Goal: Find specific page/section: Find specific page/section

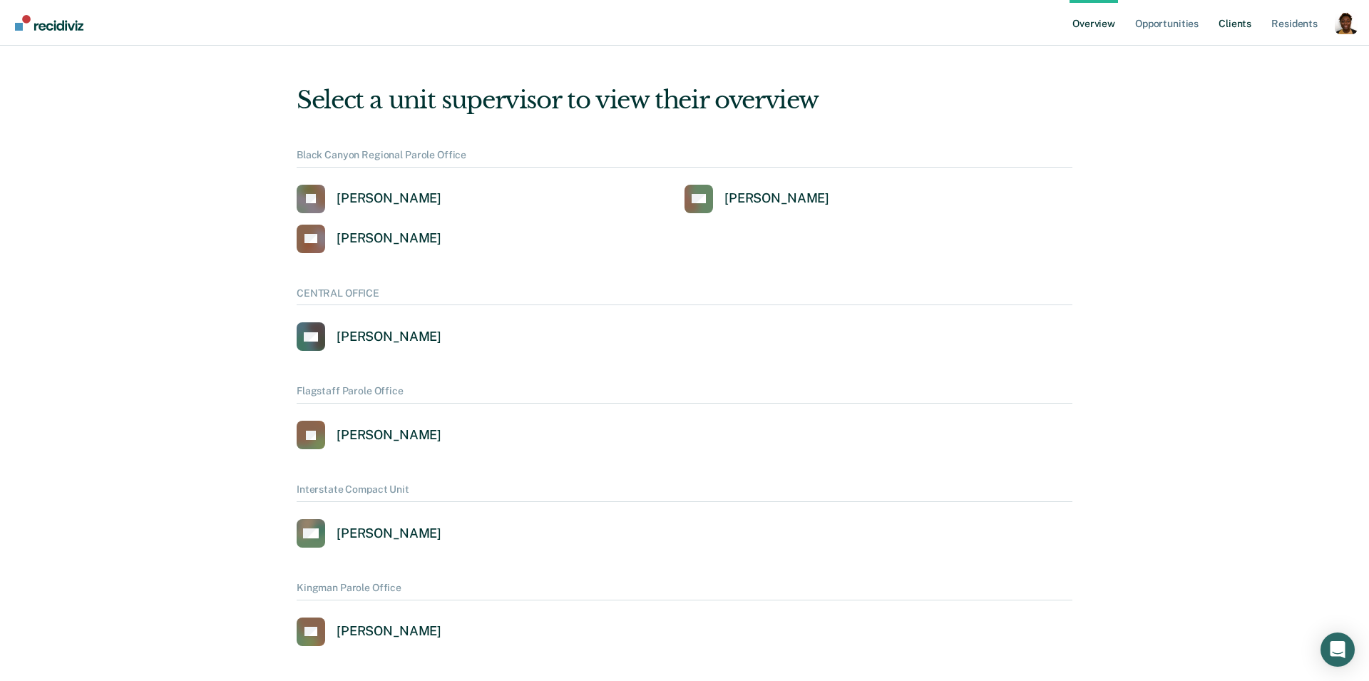
click at [1237, 24] on link "Client s" at bounding box center [1235, 23] width 39 height 46
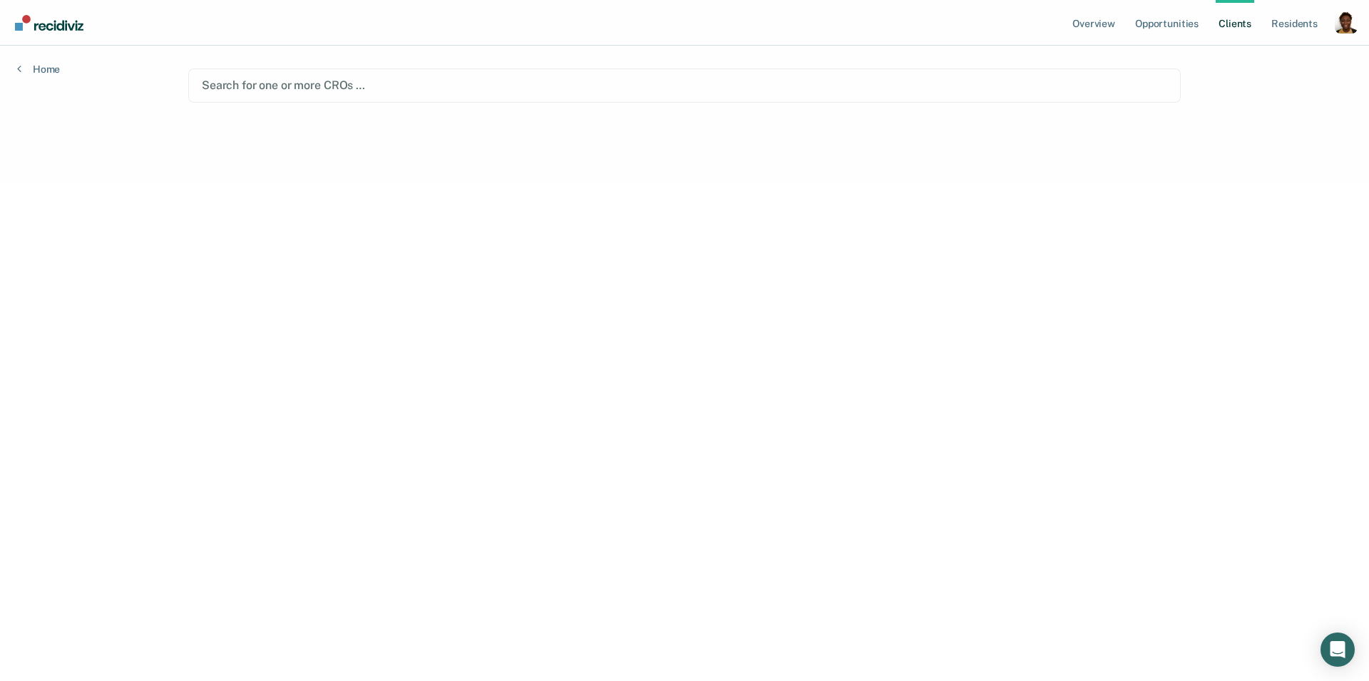
click at [456, 91] on div at bounding box center [685, 85] width 966 height 16
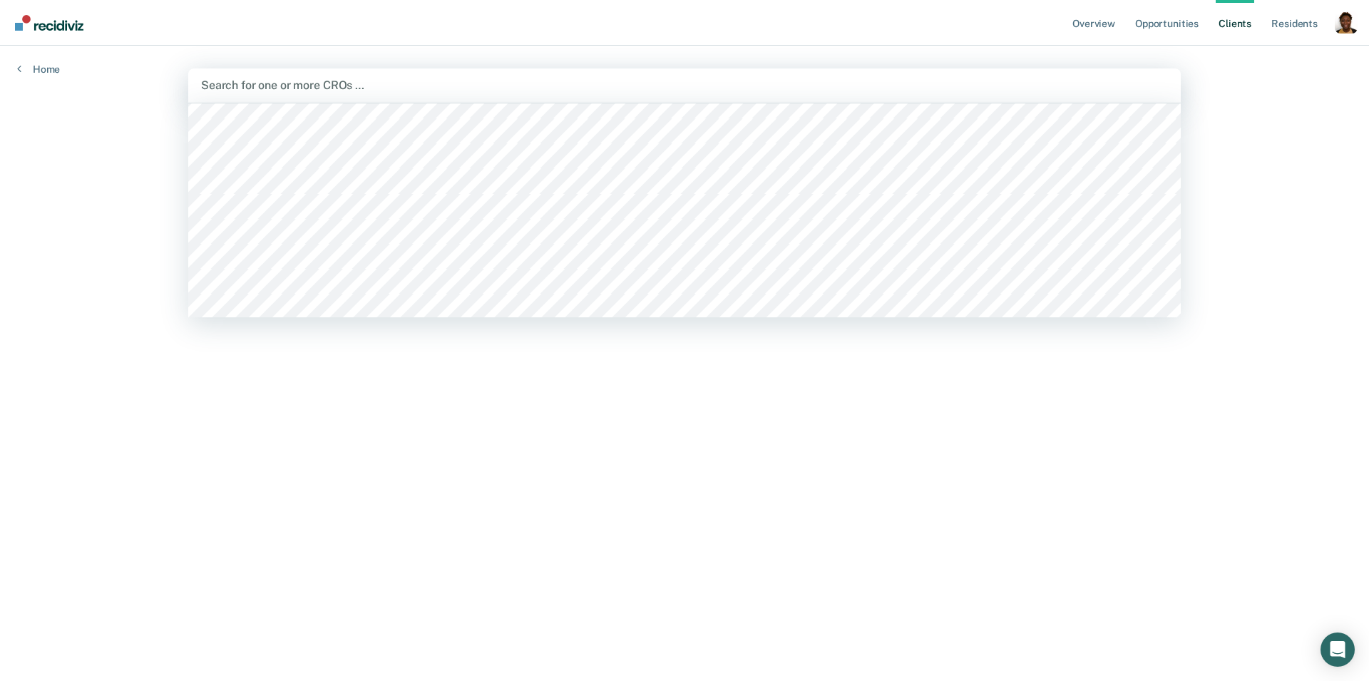
scroll to position [688, 0]
click at [418, 160] on div at bounding box center [684, 210] width 993 height 214
click at [556, 76] on div "Search for one or more CROs …" at bounding box center [685, 85] width 970 height 19
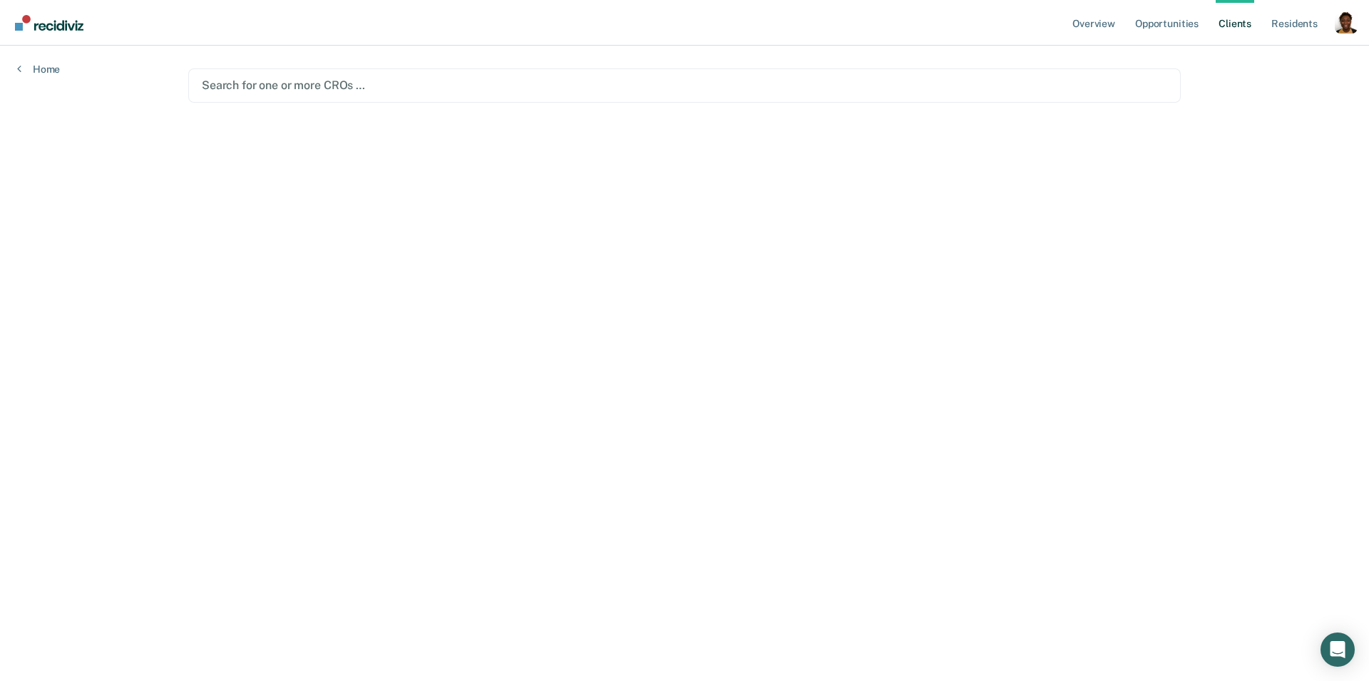
click at [511, 91] on div at bounding box center [685, 85] width 966 height 16
drag, startPoint x: 1224, startPoint y: 76, endPoint x: 1240, endPoint y: 62, distance: 21.3
click at [1229, 72] on div "Overview Opportunities Client s Resident s Profile How it works Log Out Home Se…" at bounding box center [684, 340] width 1369 height 681
click at [429, 98] on div "Search for one or more CROs …" at bounding box center [684, 85] width 993 height 34
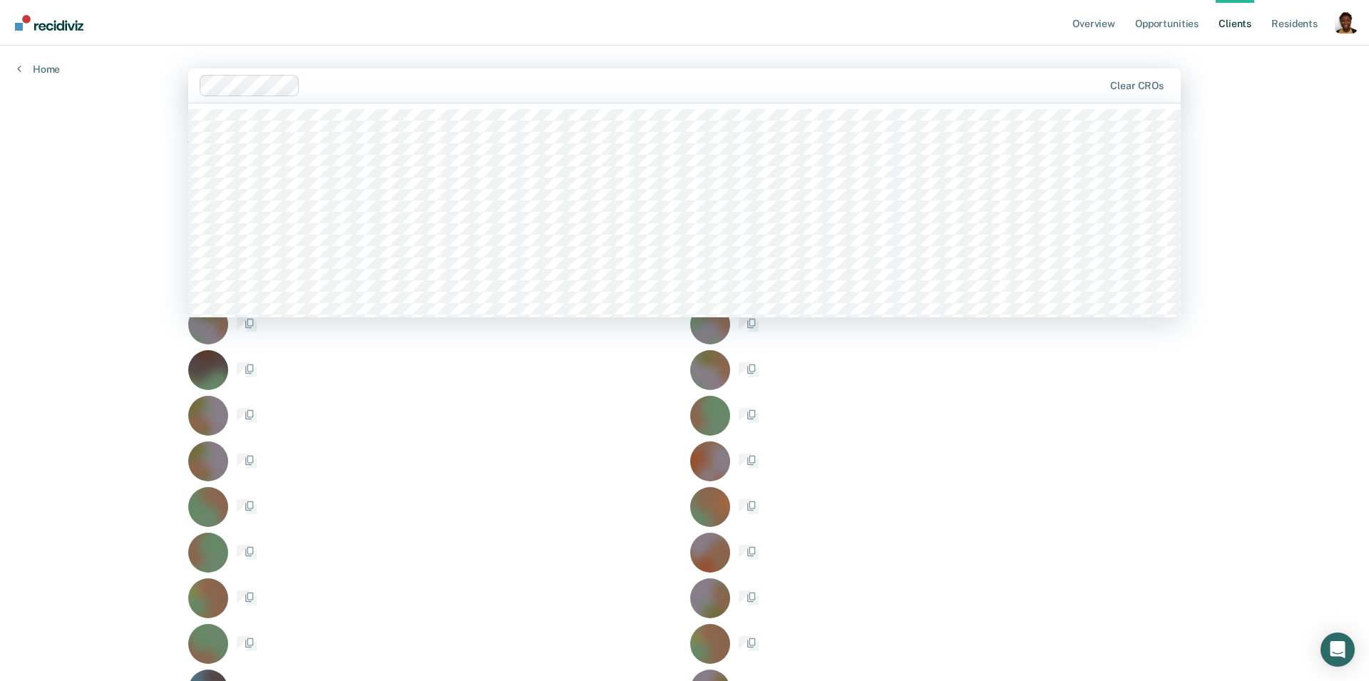
drag, startPoint x: 481, startPoint y: 91, endPoint x: 475, endPoint y: 107, distance: 17.0
click at [482, 92] on div at bounding box center [704, 85] width 797 height 16
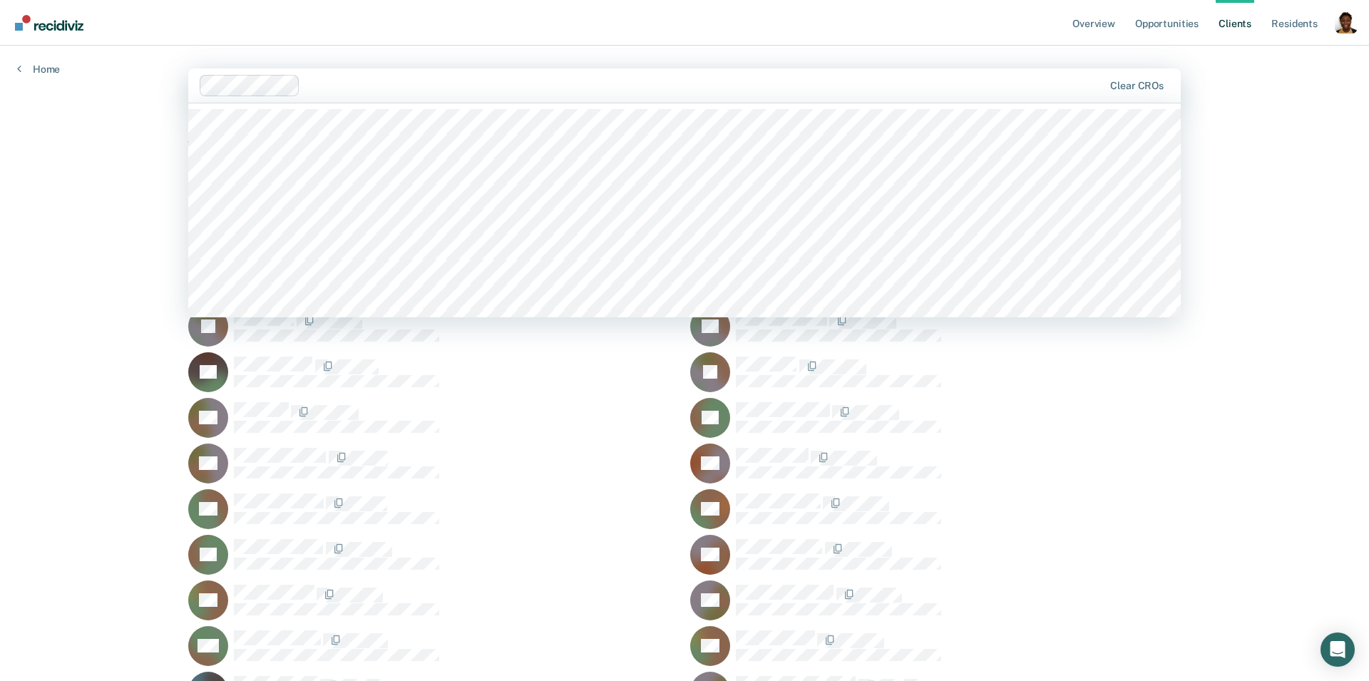
scroll to position [1702, 0]
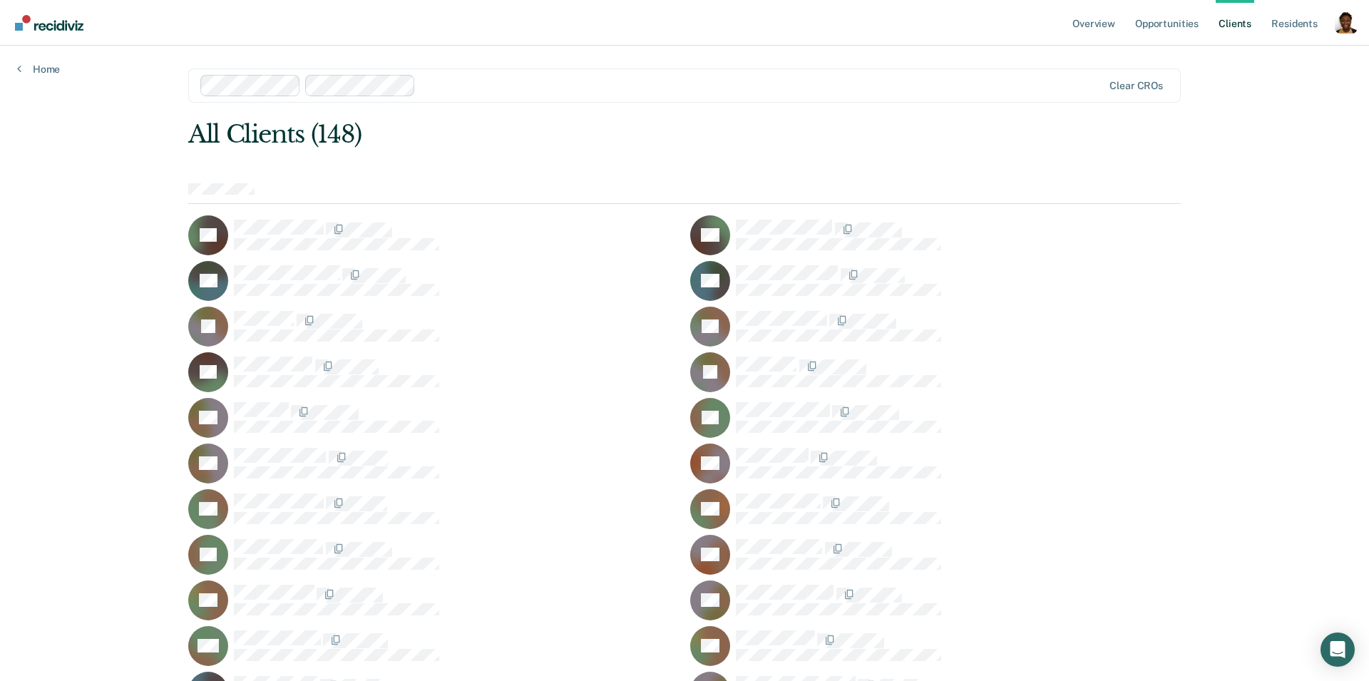
click at [576, 76] on div at bounding box center [652, 85] width 904 height 21
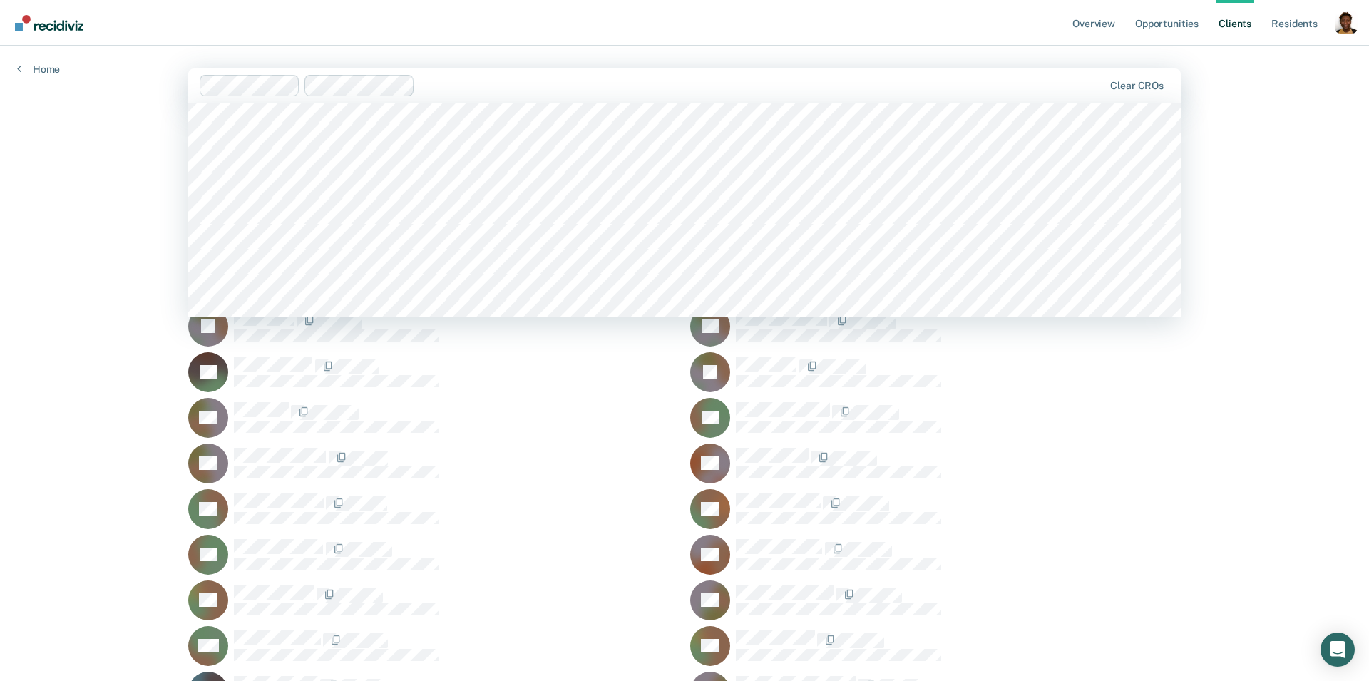
scroll to position [1773, 0]
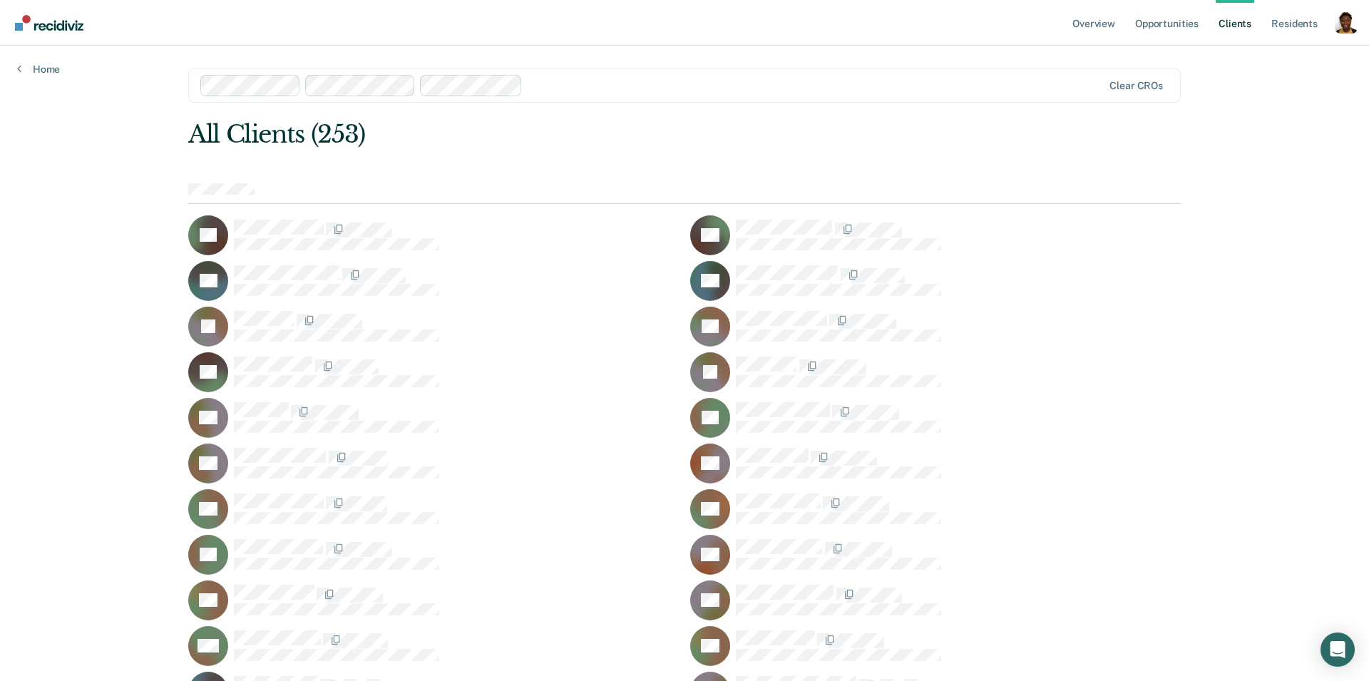
drag, startPoint x: 654, startPoint y: 94, endPoint x: 645, endPoint y: 101, distance: 11.3
click at [654, 93] on div at bounding box center [652, 85] width 904 height 21
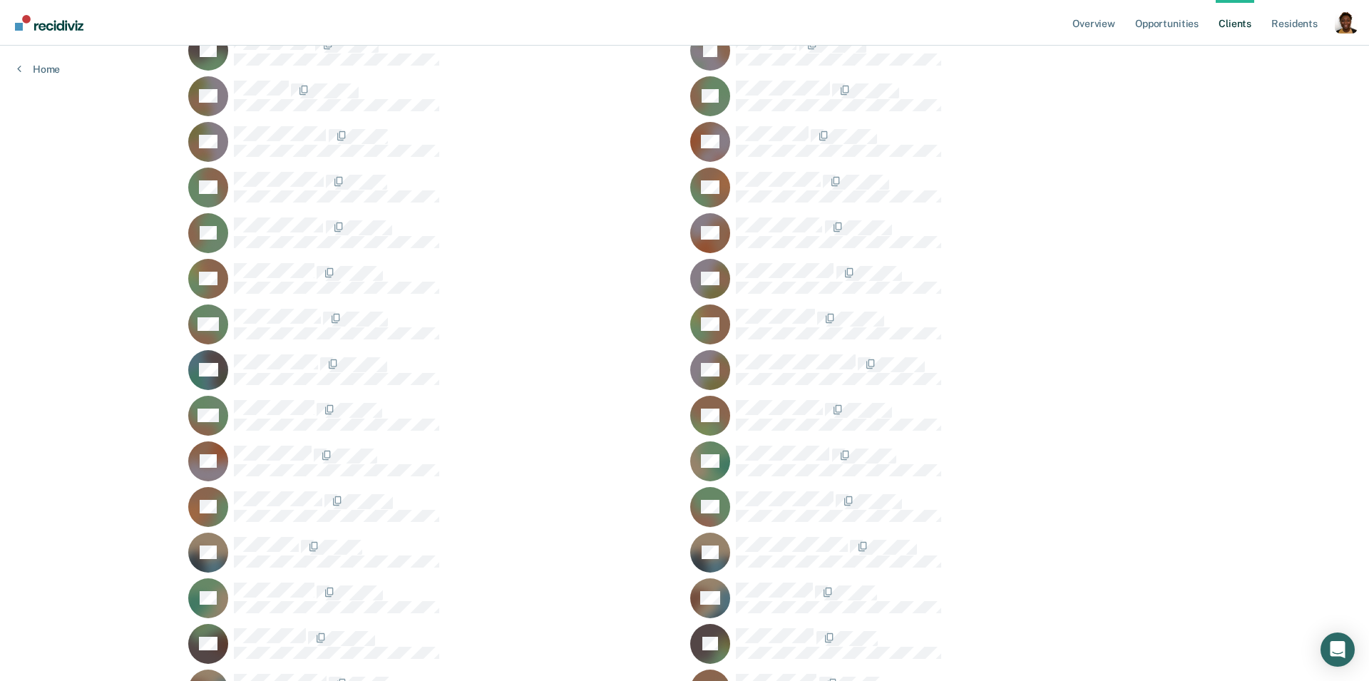
scroll to position [0, 0]
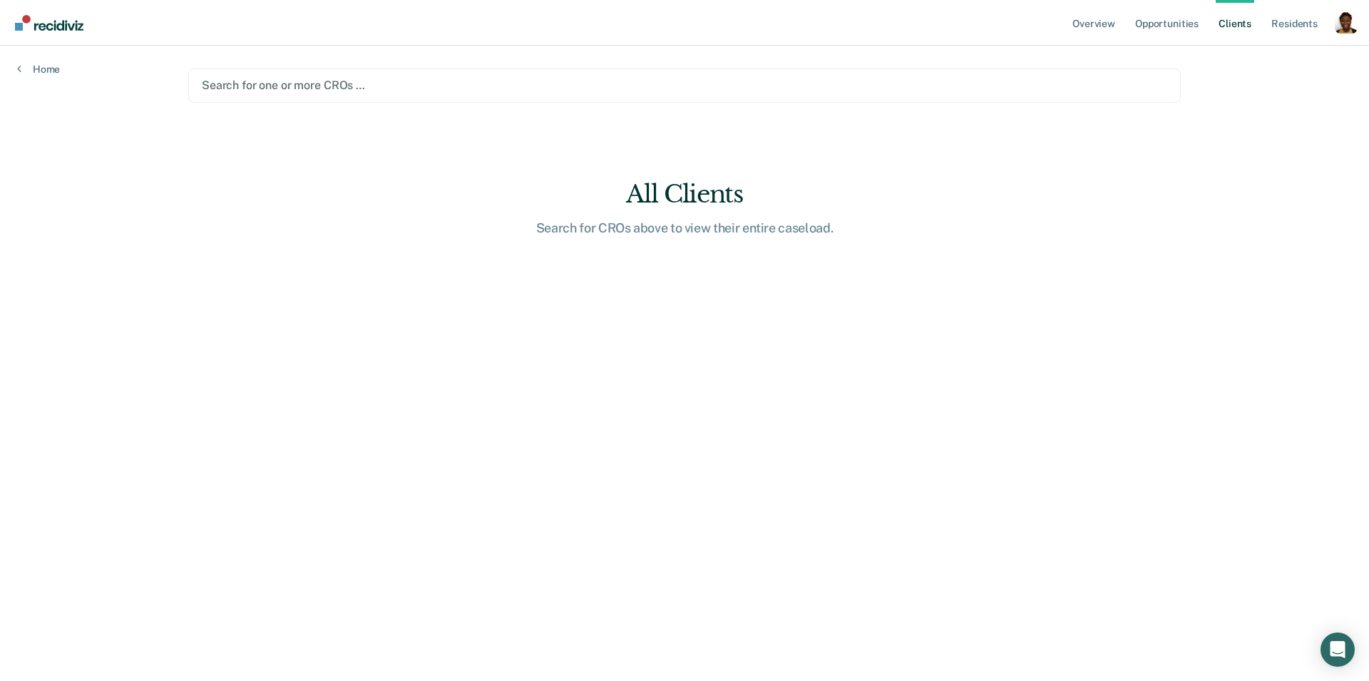
drag, startPoint x: 1145, startPoint y: 83, endPoint x: 989, endPoint y: 86, distance: 156.2
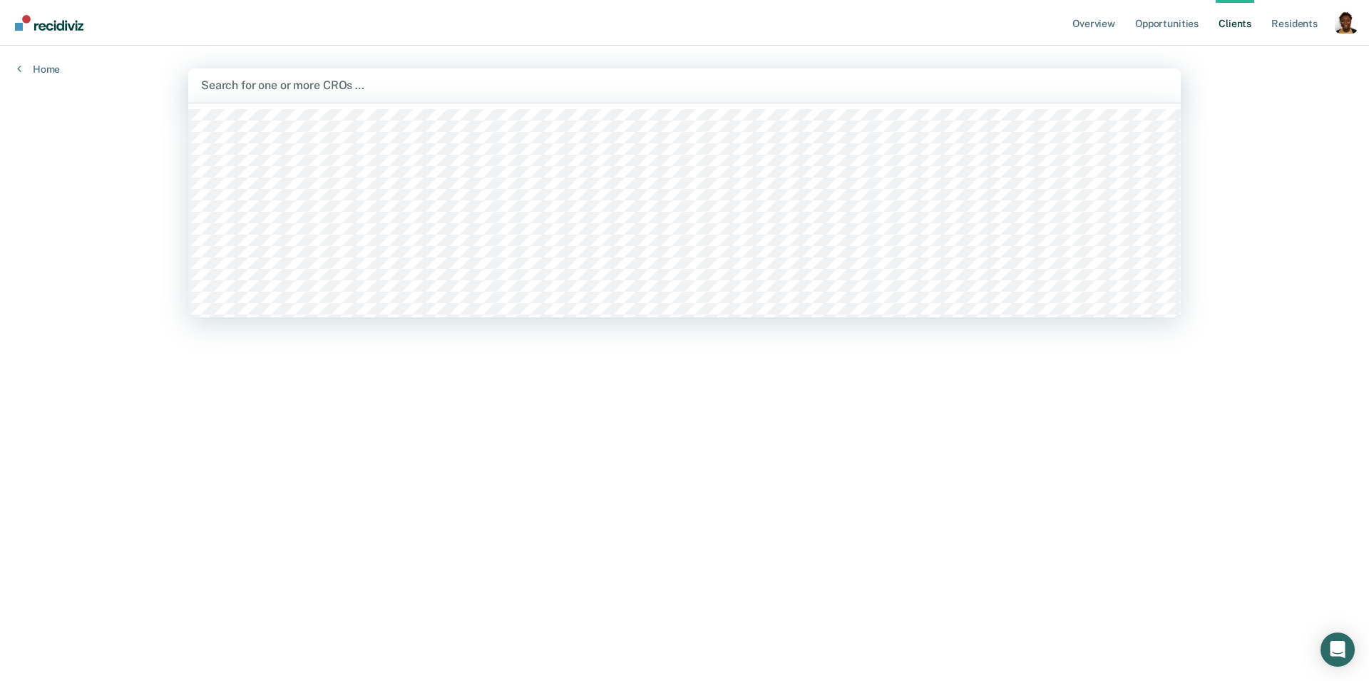
drag, startPoint x: 963, startPoint y: 86, endPoint x: 937, endPoint y: 91, distance: 26.3
click at [962, 86] on div at bounding box center [684, 85] width 967 height 16
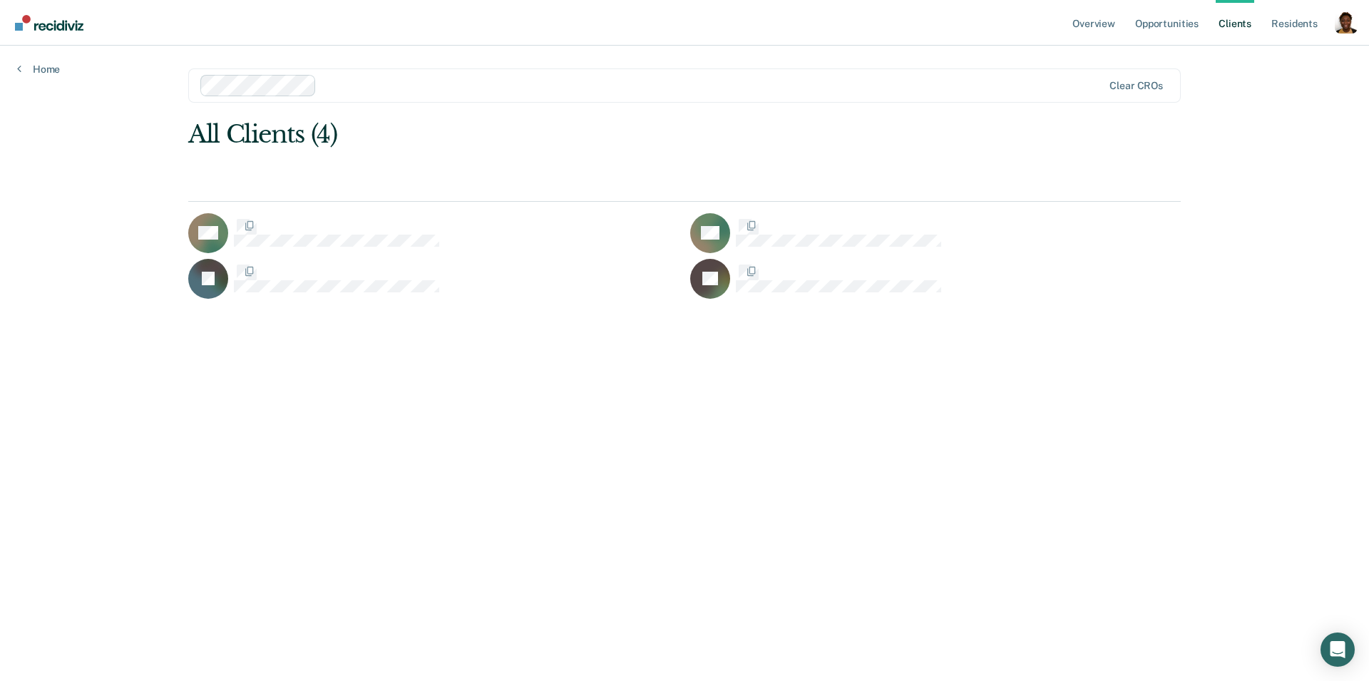
click at [480, 97] on div "Clear CROs" at bounding box center [684, 85] width 993 height 34
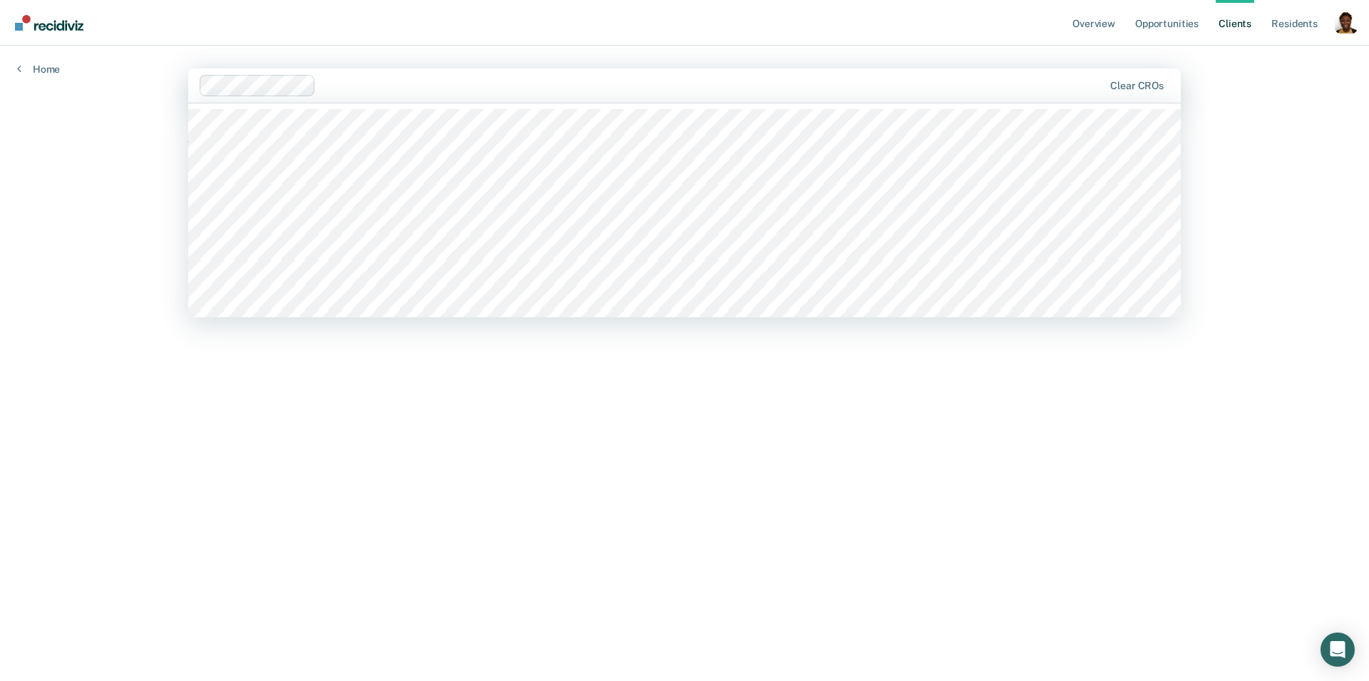
scroll to position [566, 0]
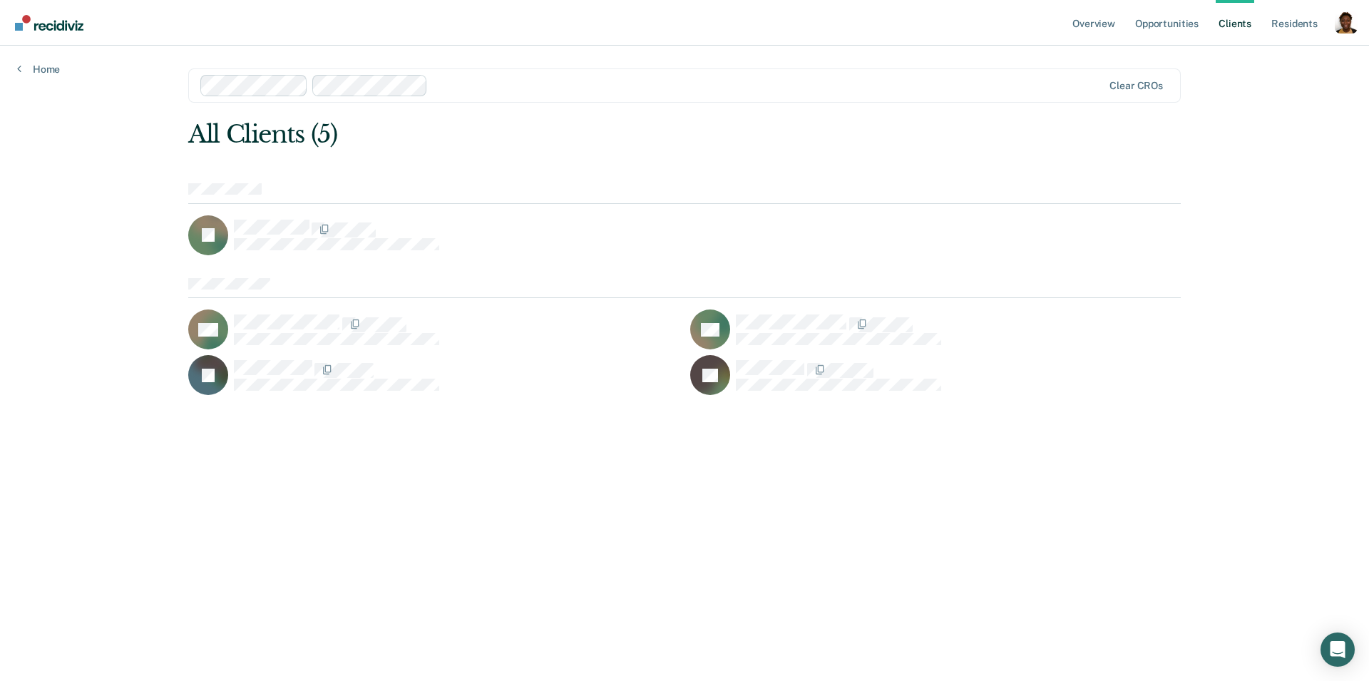
drag, startPoint x: 613, startPoint y: 76, endPoint x: 598, endPoint y: 93, distance: 22.2
click at [613, 76] on div at bounding box center [652, 85] width 904 height 21
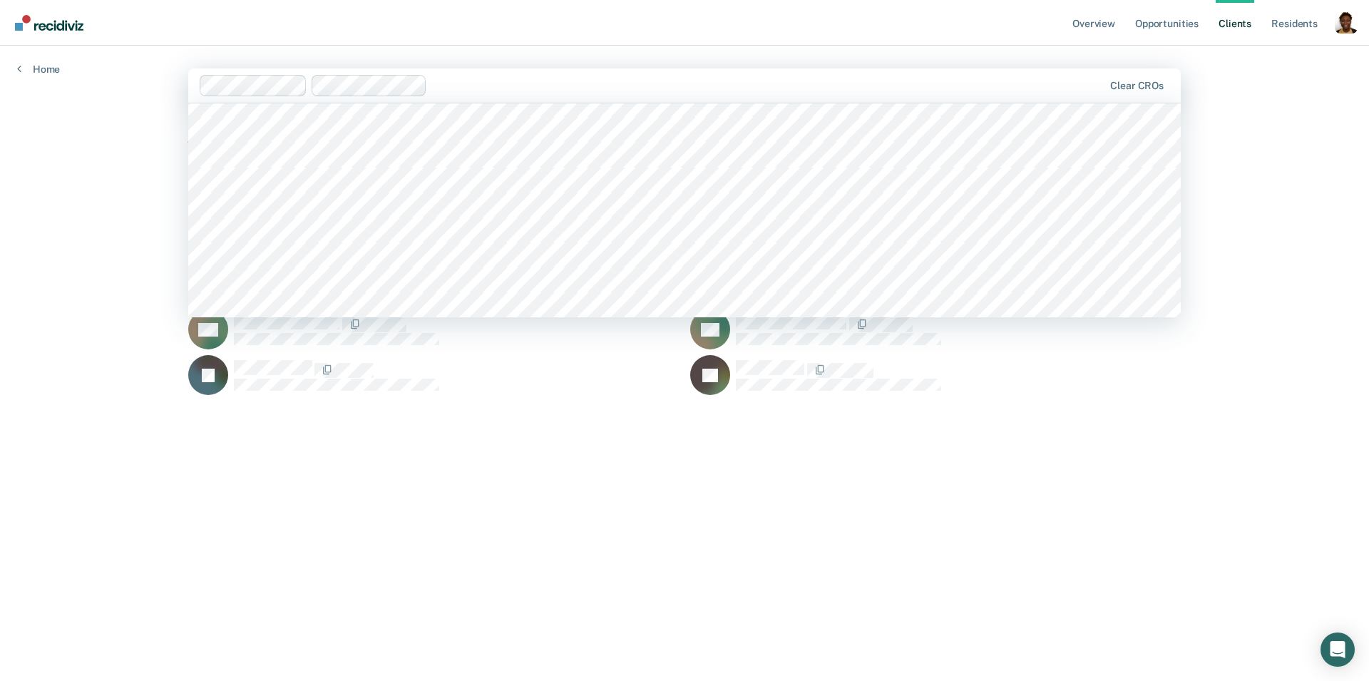
scroll to position [1684, 0]
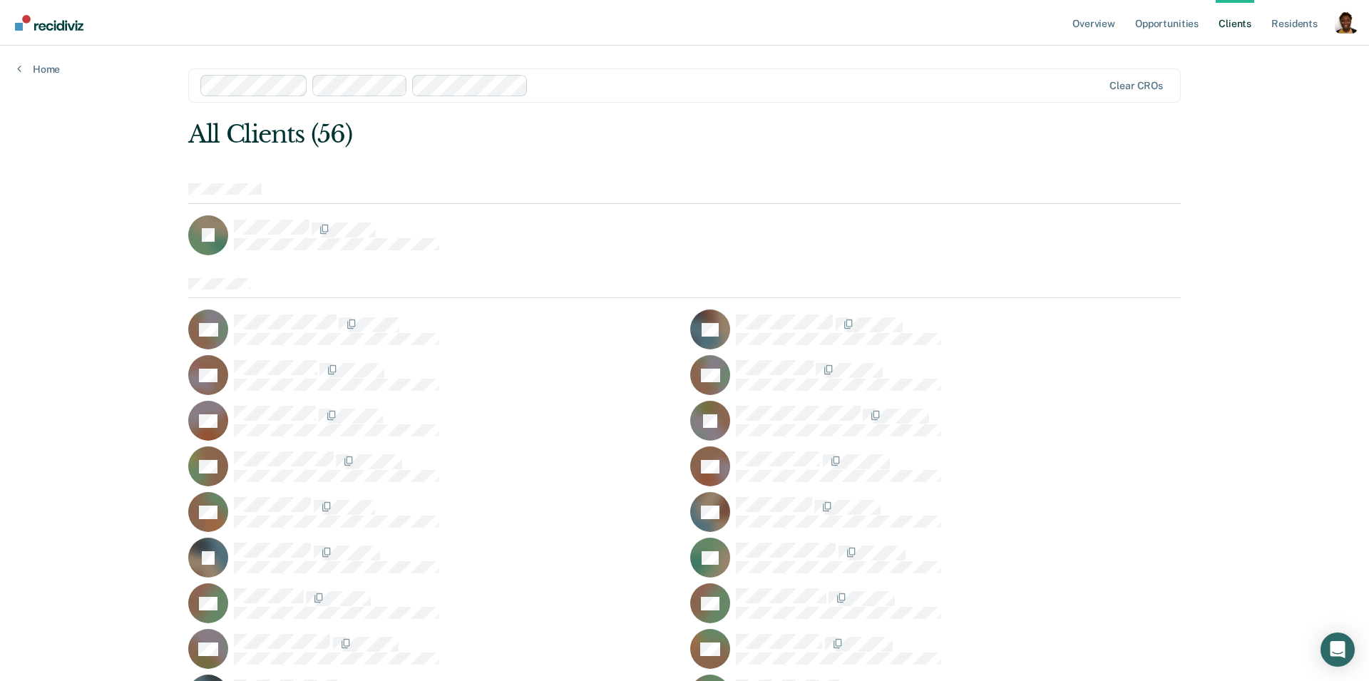
click at [705, 93] on div at bounding box center [818, 85] width 569 height 16
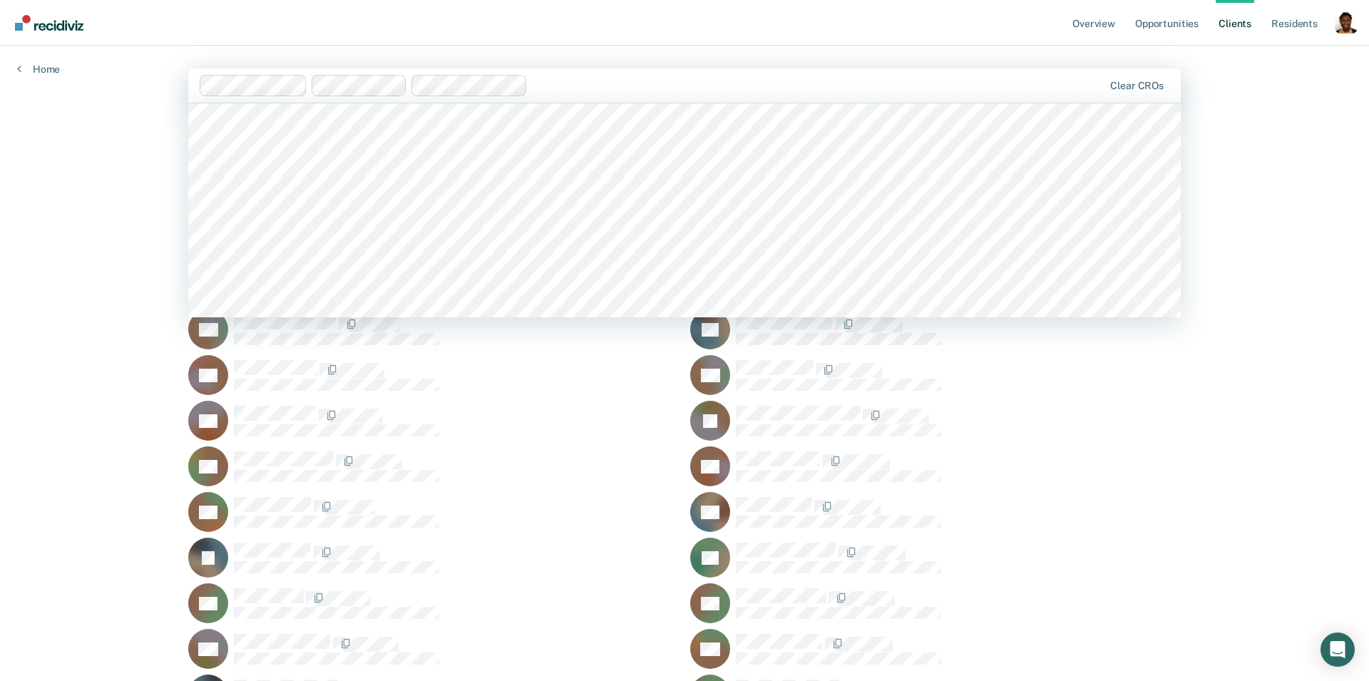
scroll to position [230, 0]
